Goal: Find specific page/section: Find specific page/section

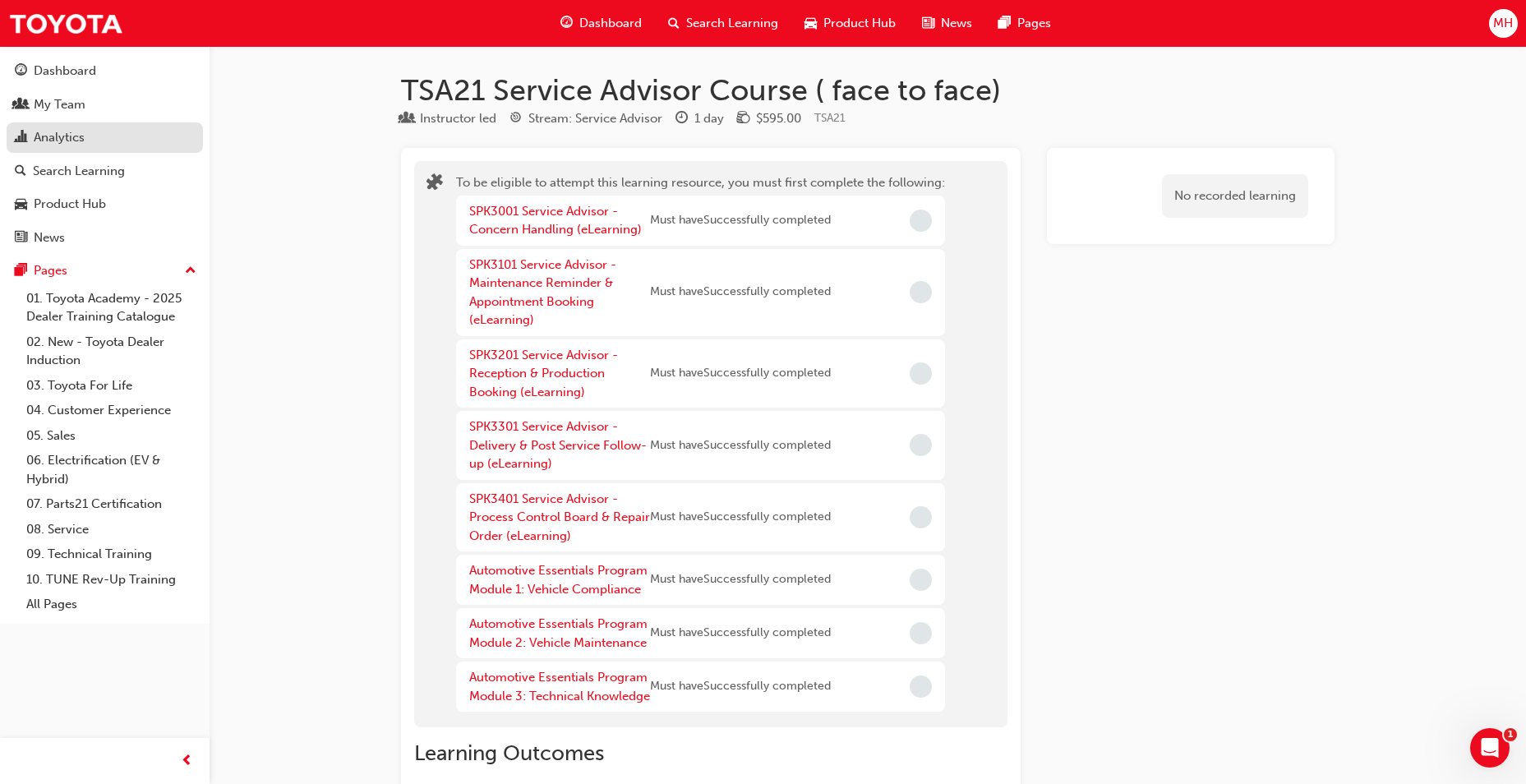
click at [98, 137] on div "Analytics" at bounding box center [105, 138] width 180 height 21
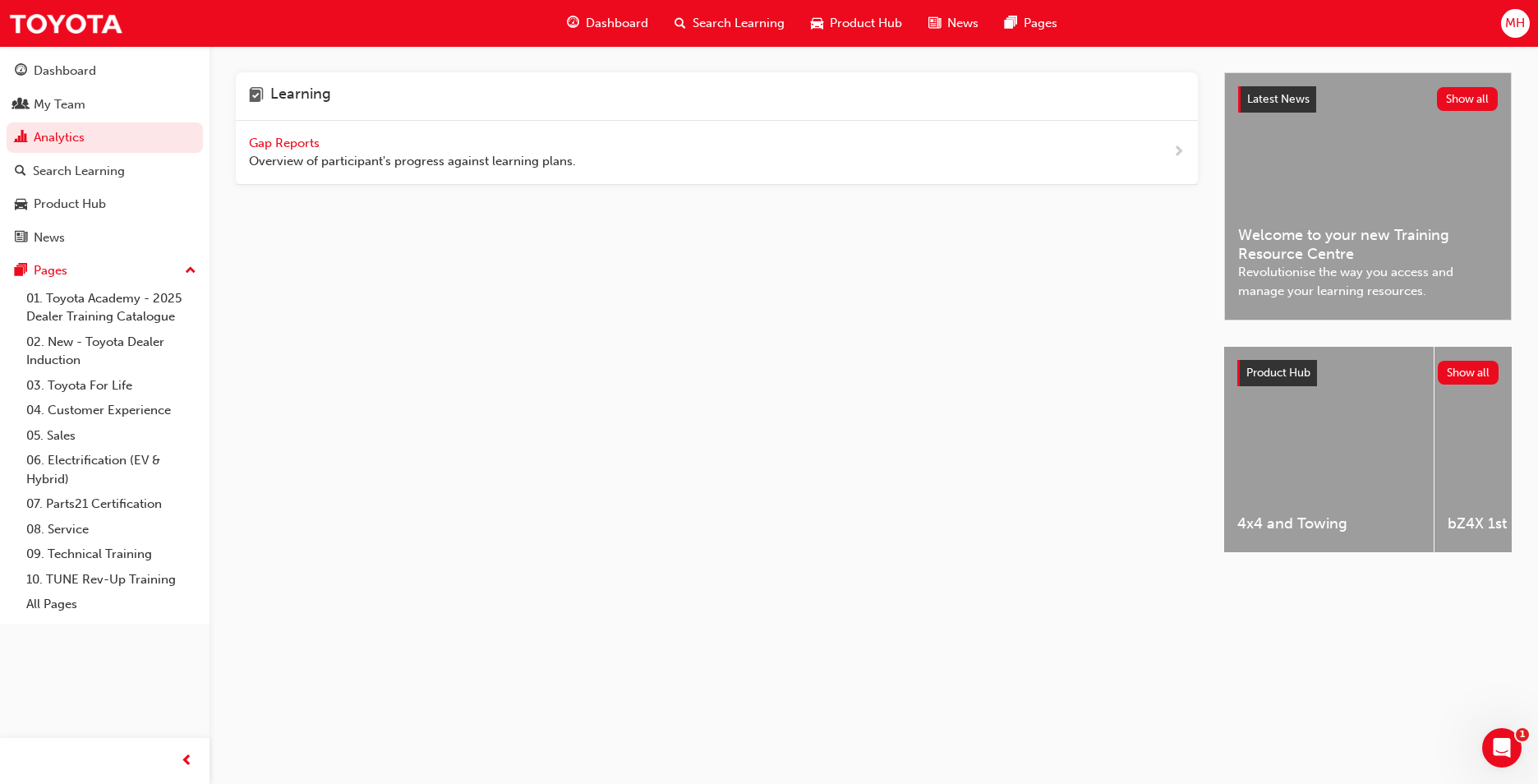
click at [253, 142] on span "Gap Reports" at bounding box center [286, 143] width 74 height 15
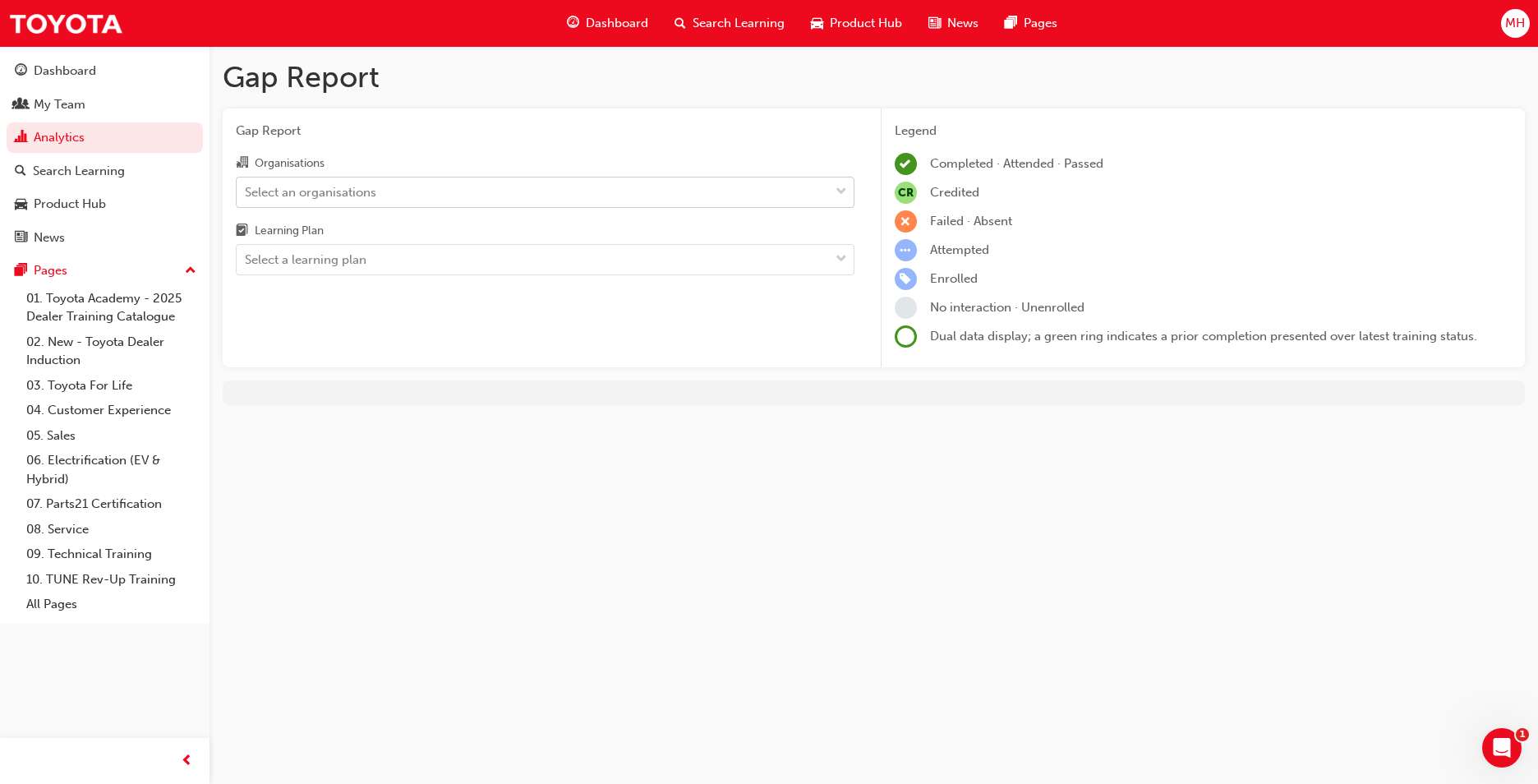
click at [631, 206] on div "Select an organisations" at bounding box center [545, 191] width 618 height 31
click at [247, 198] on input "Organisations Select an organisations" at bounding box center [246, 191] width 2 height 14
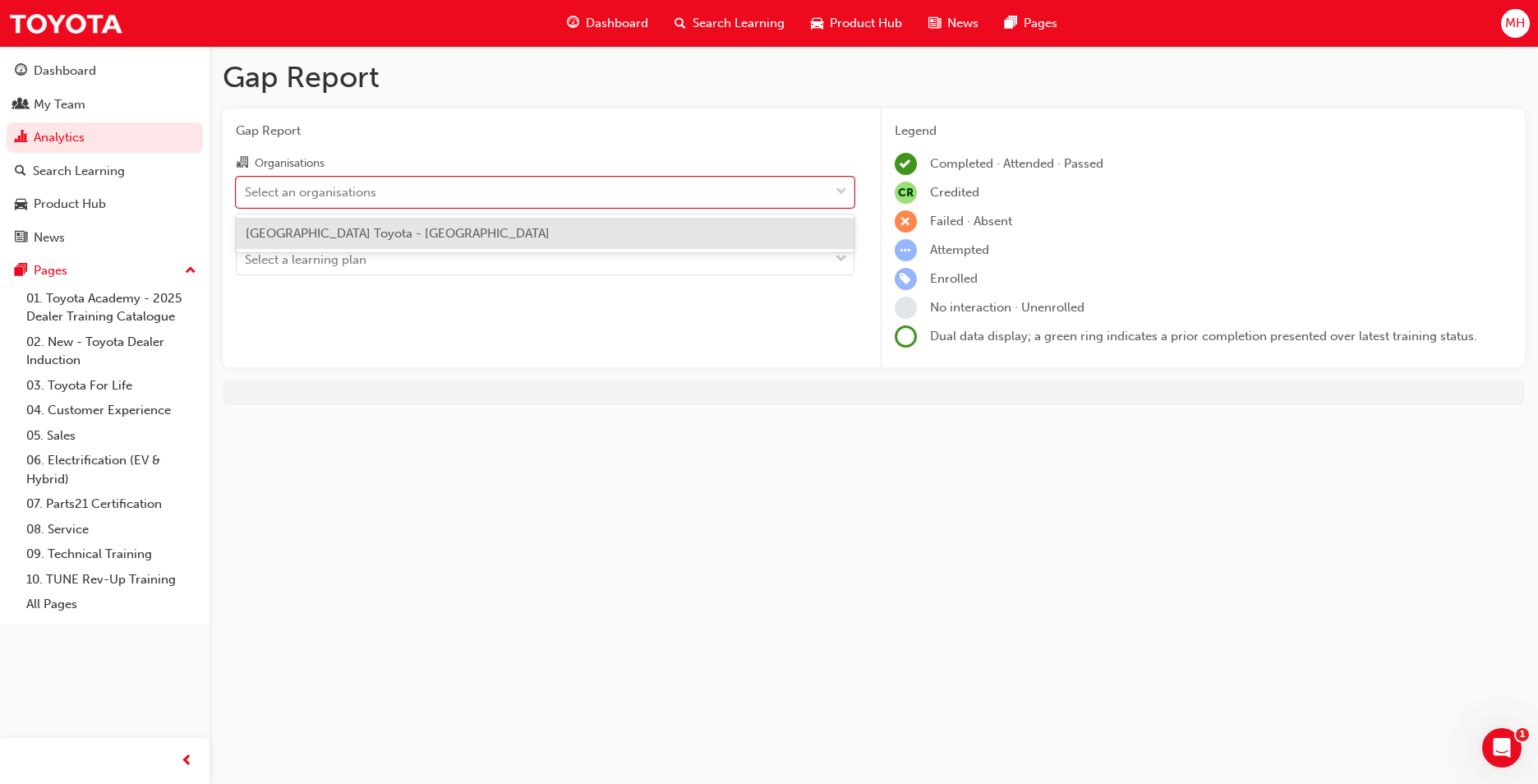
click at [463, 228] on span "[GEOGRAPHIC_DATA] Toyota - [GEOGRAPHIC_DATA]" at bounding box center [397, 233] width 304 height 15
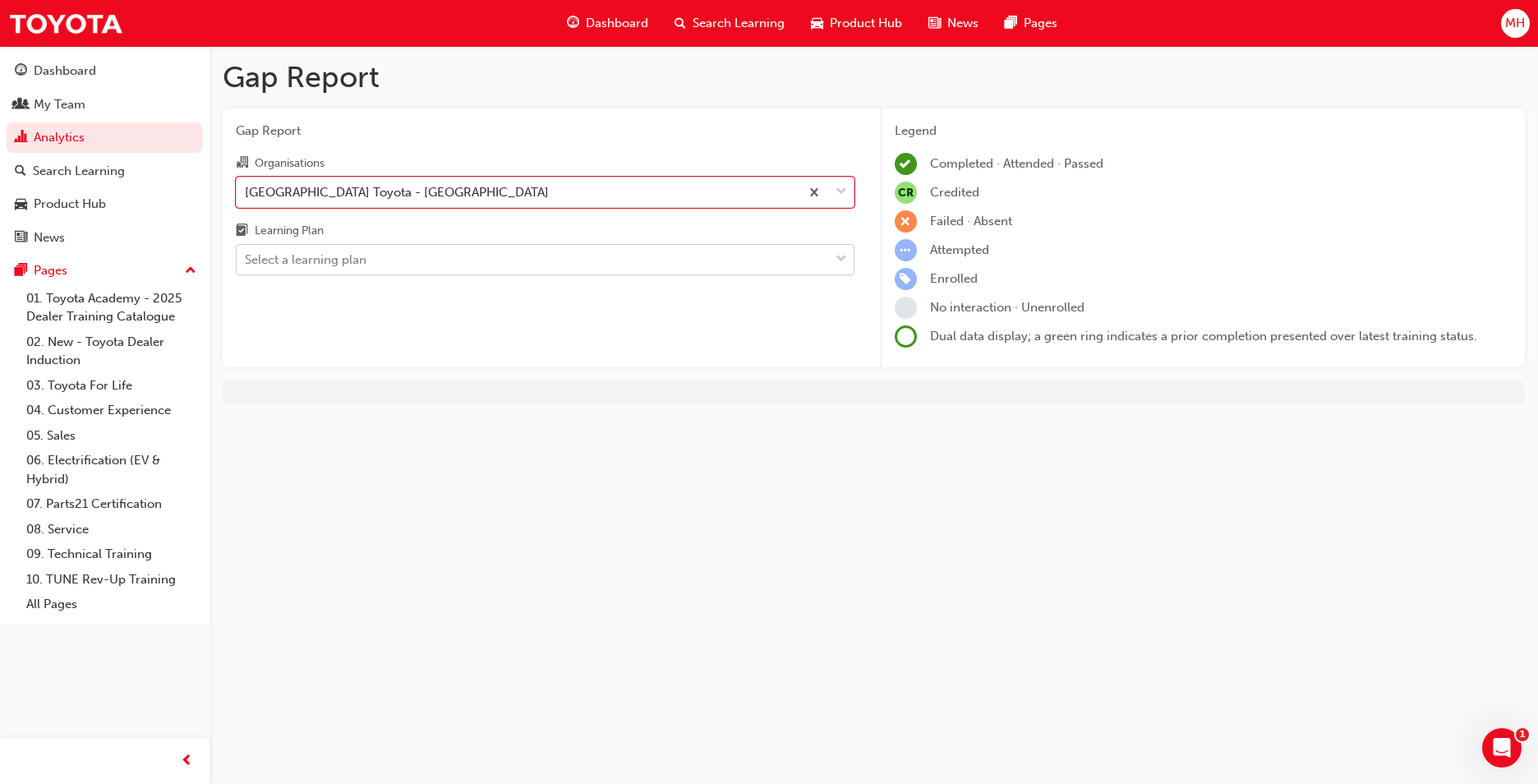
click at [352, 247] on div "Select a learning plan" at bounding box center [533, 260] width 593 height 29
click at [247, 252] on input "Learning Plan Select a learning plan" at bounding box center [246, 259] width 2 height 14
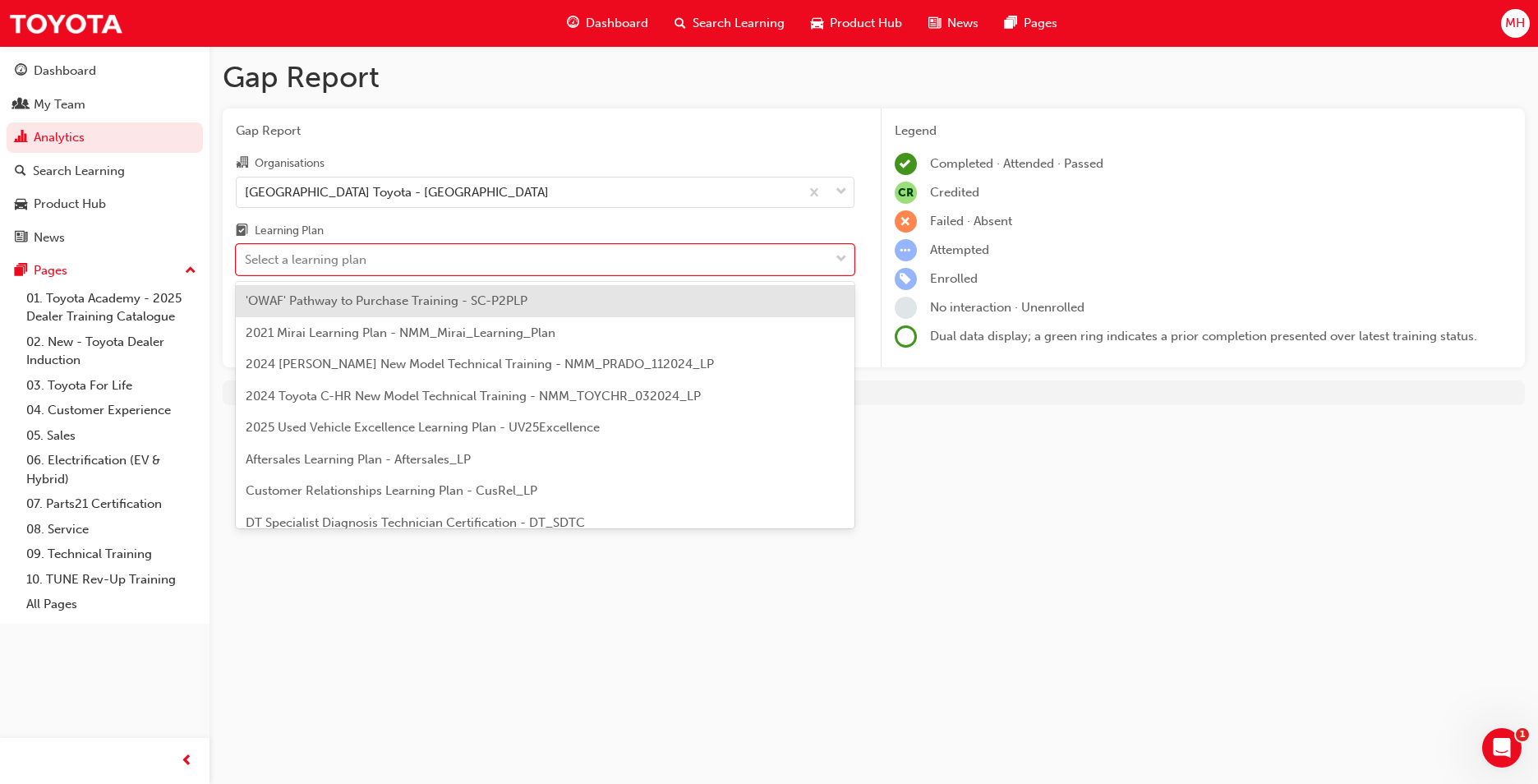
click at [415, 227] on div "Learning Plan" at bounding box center [545, 232] width 618 height 24
click at [247, 252] on input "Learning Plan option 'OWAF' Pathway to Purchase Training - SC-P2PLP focused, 1 …" at bounding box center [246, 259] width 2 height 14
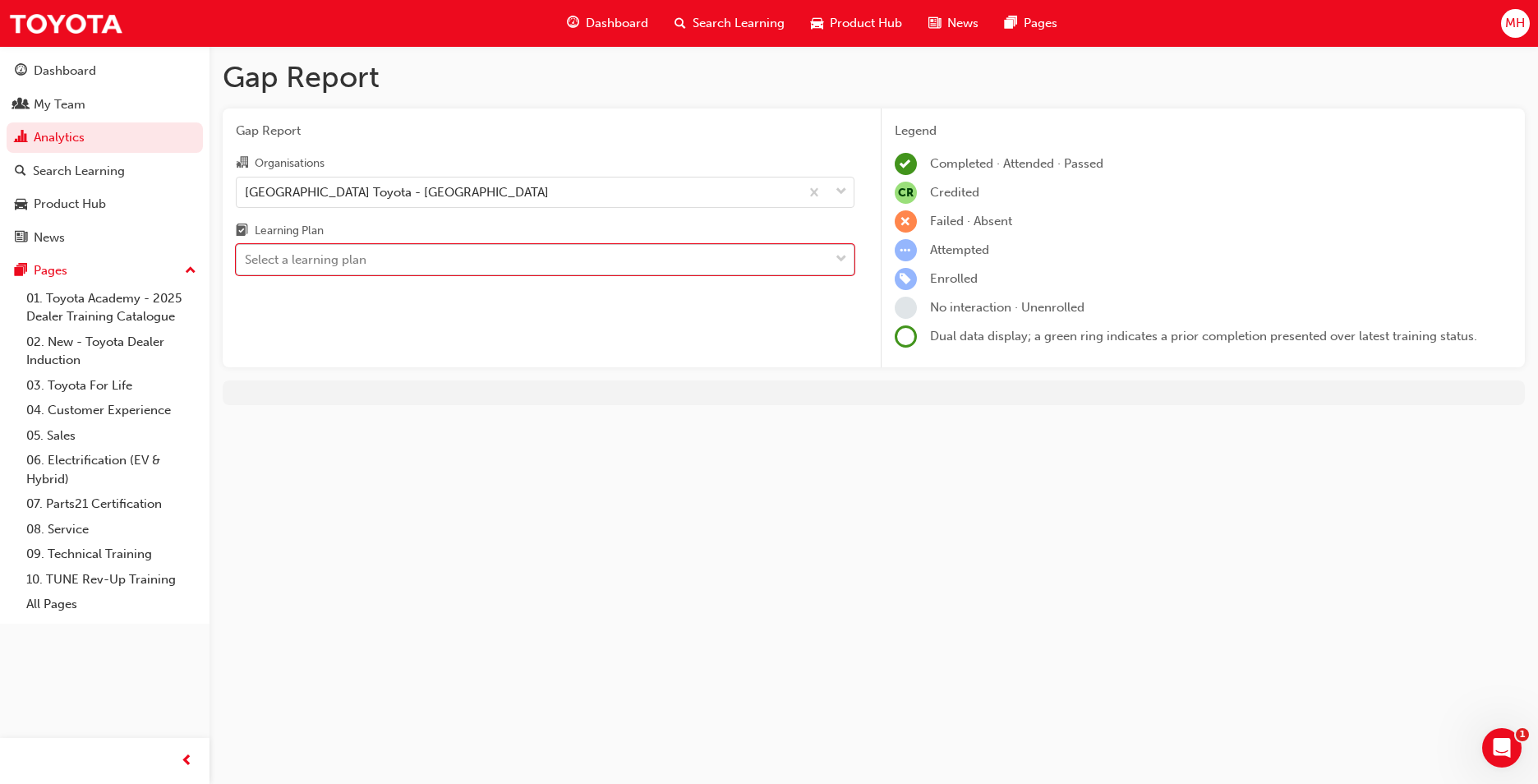
click at [656, 244] on div "Select a learning plan" at bounding box center [545, 259] width 618 height 31
click at [247, 252] on input "Learning Plan 0 results available. Select is focused ,type to refine list, pres…" at bounding box center [246, 259] width 2 height 14
click at [698, 224] on div "Learning Plan" at bounding box center [545, 232] width 618 height 24
click at [247, 252] on input "Learning Plan Select a learning plan" at bounding box center [246, 259] width 2 height 14
click at [746, 257] on div "Select a learning plan" at bounding box center [533, 260] width 593 height 29
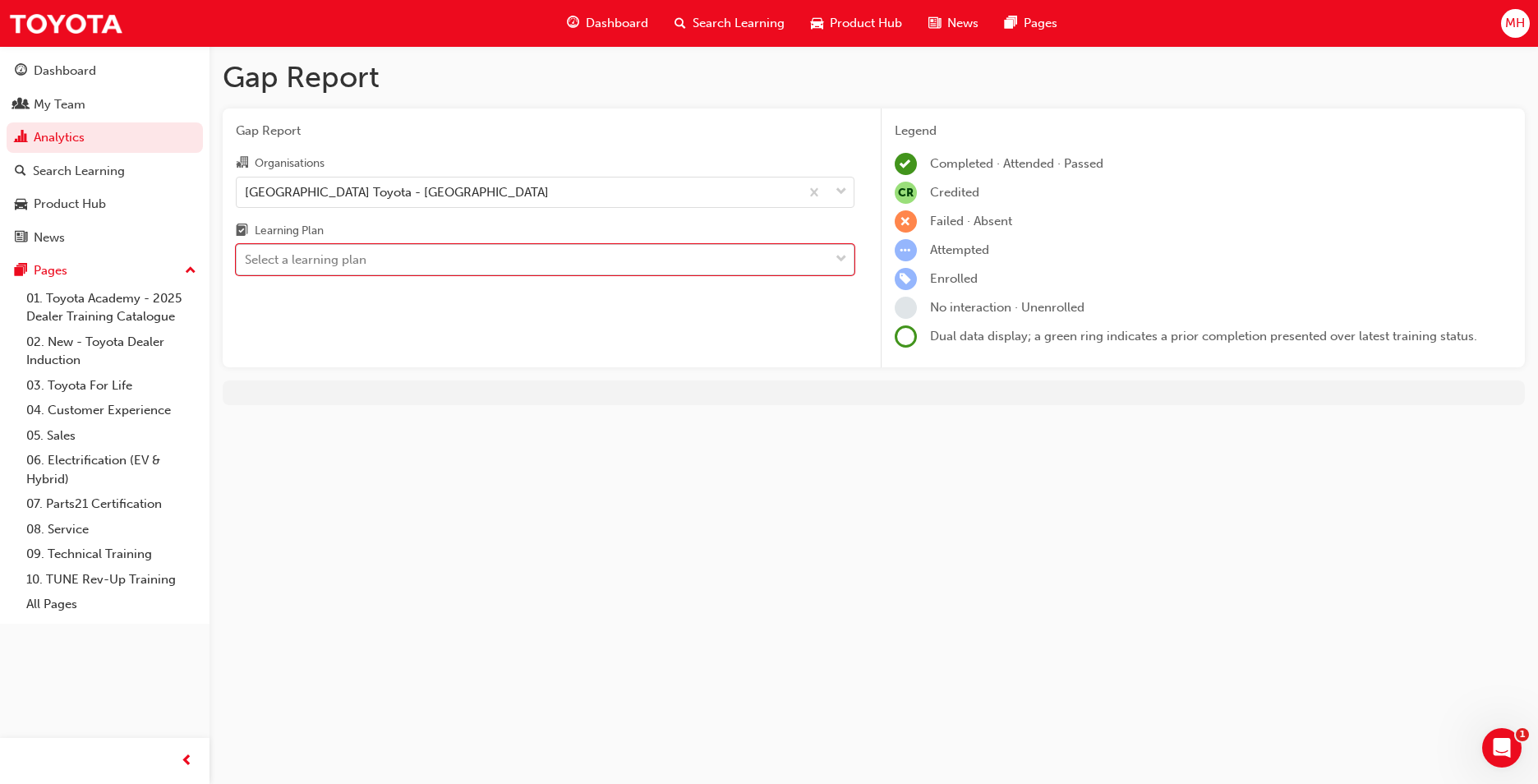
click at [247, 257] on input "Learning Plan 0 results available. Select is focused ,type to refine list, pres…" at bounding box center [246, 259] width 2 height 14
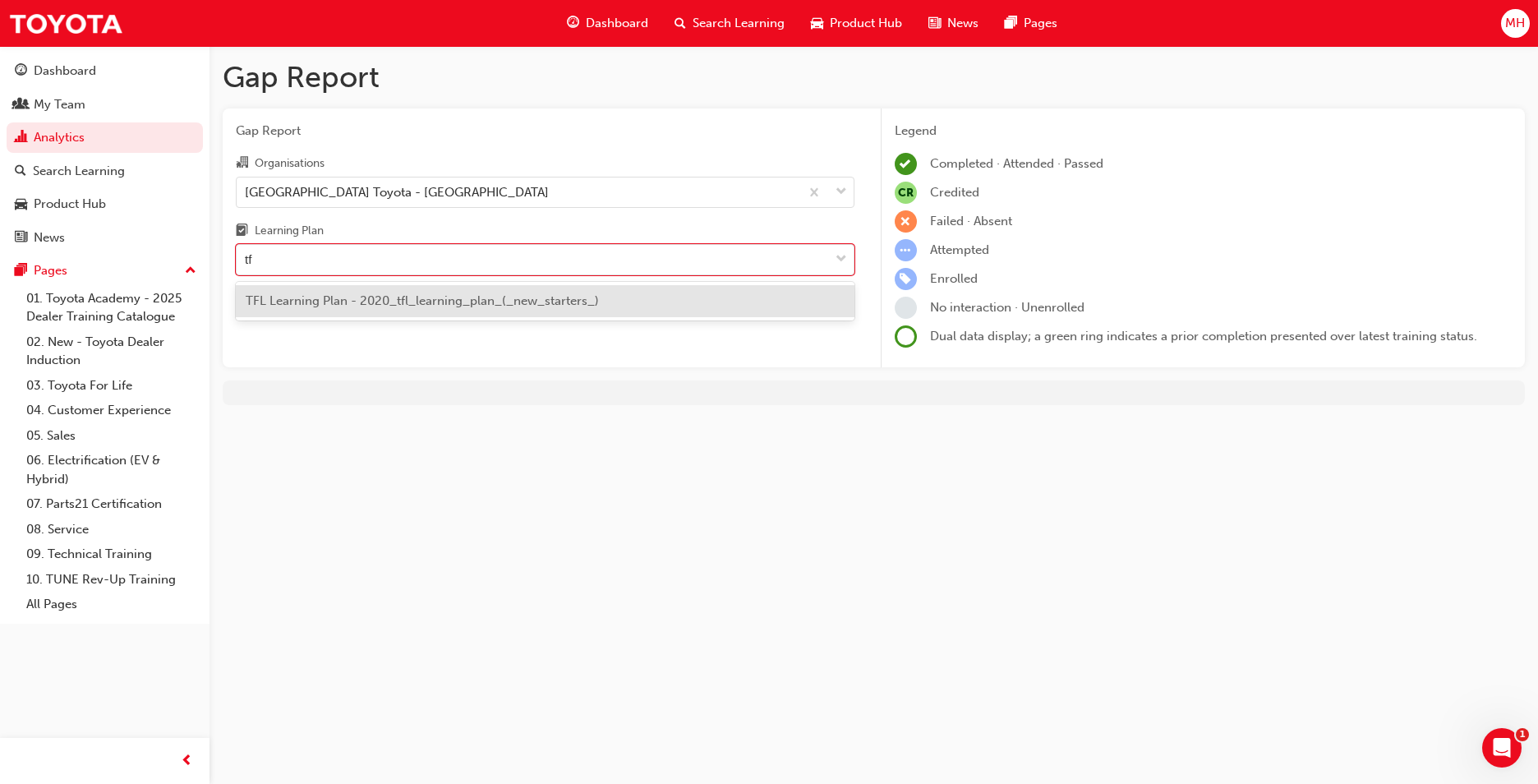
type input "tfl"
click at [550, 311] on div "TFL Learning Plan - 2020_tfl_learning_plan_(_new_starters_)" at bounding box center [545, 301] width 618 height 32
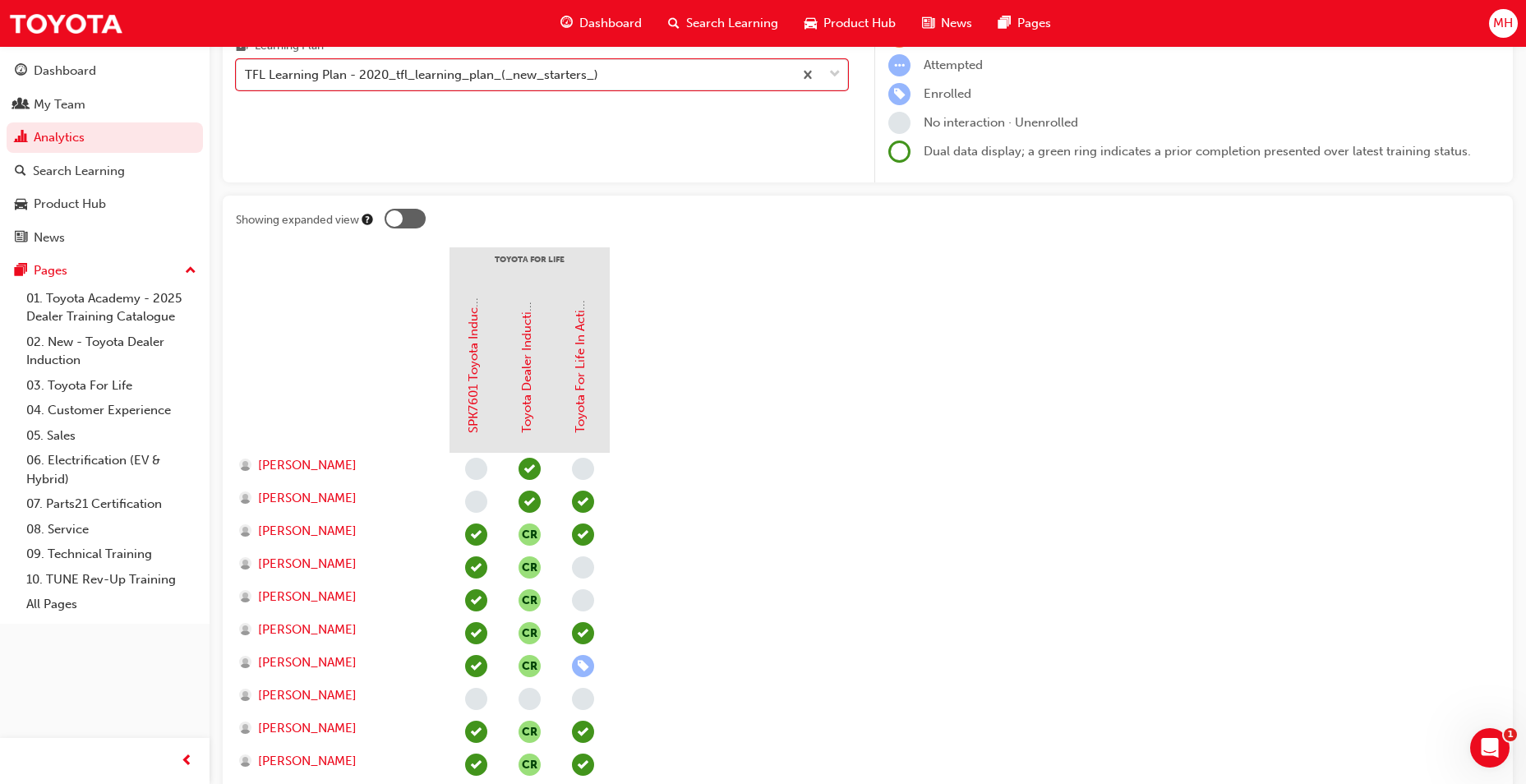
scroll to position [57, 0]
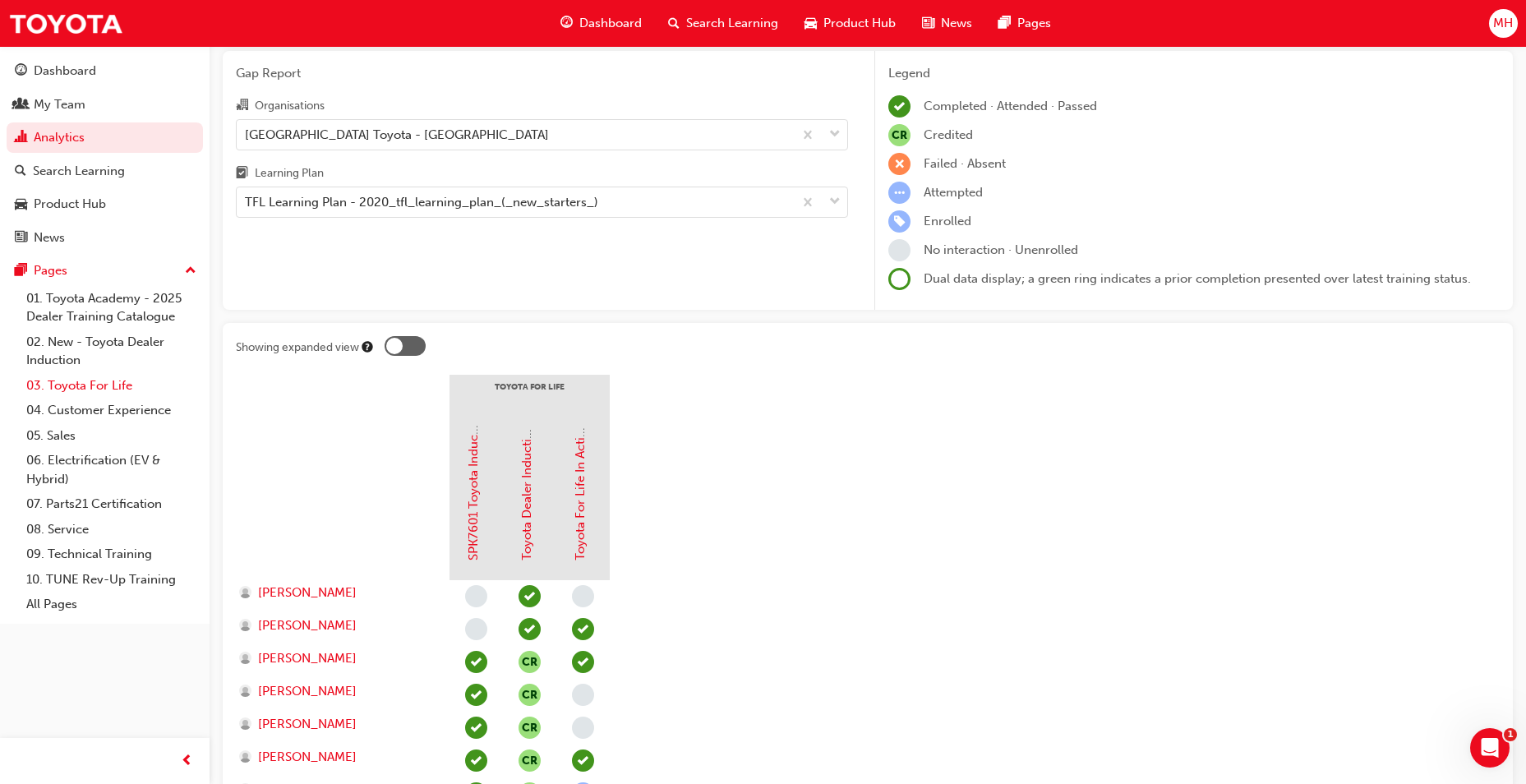
click at [97, 390] on link "03. Toyota For Life" at bounding box center [112, 386] width 183 height 26
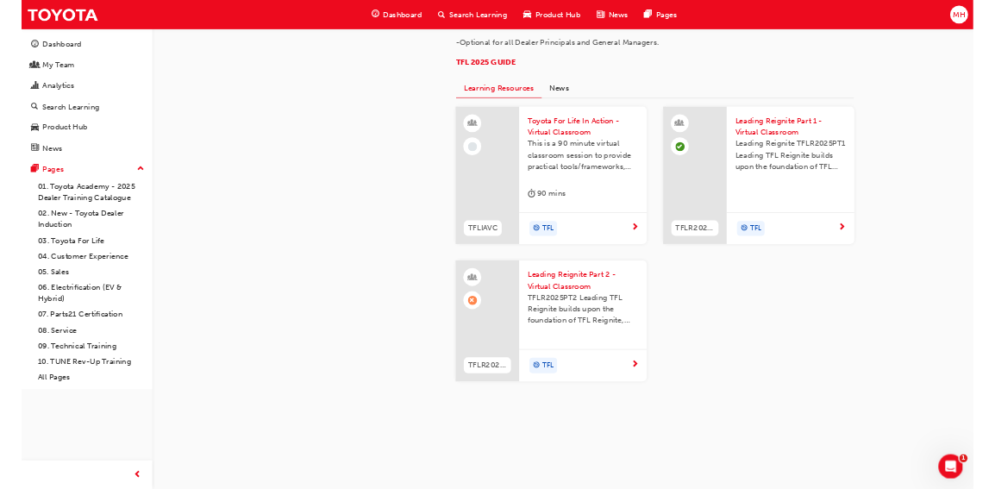
scroll to position [1552, 0]
